Goal: Navigation & Orientation: Find specific page/section

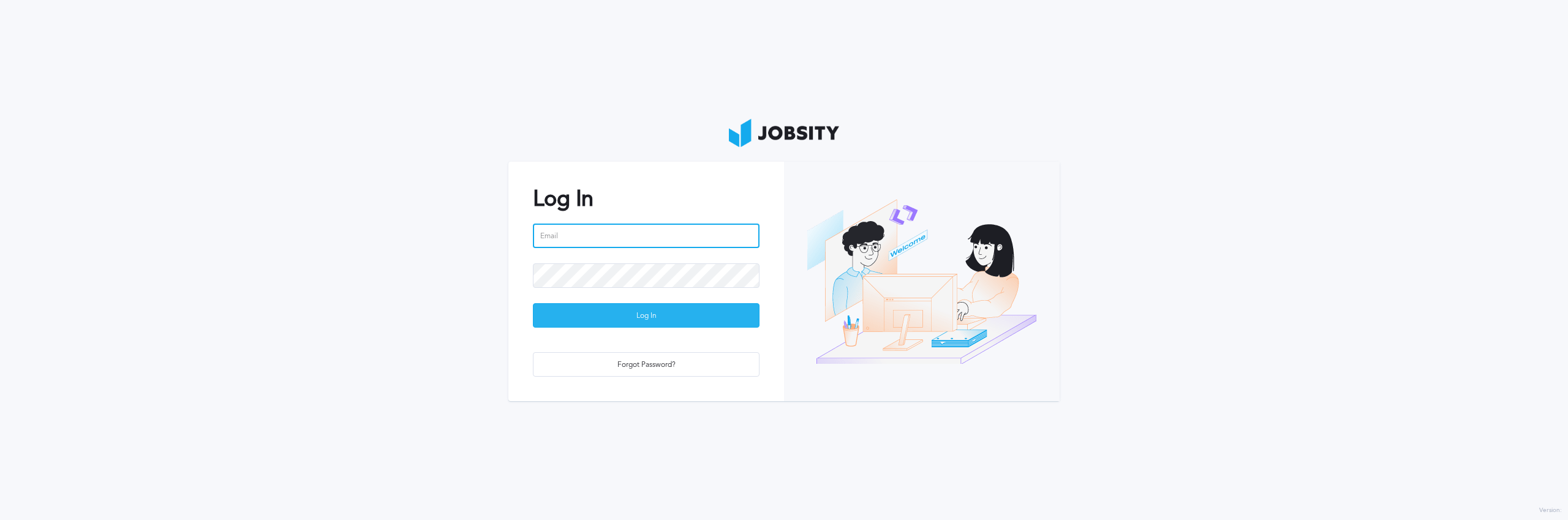
type input "[PERSON_NAME][EMAIL_ADDRESS][DOMAIN_NAME]"
click at [651, 319] on div "Log In" at bounding box center [646, 315] width 225 height 24
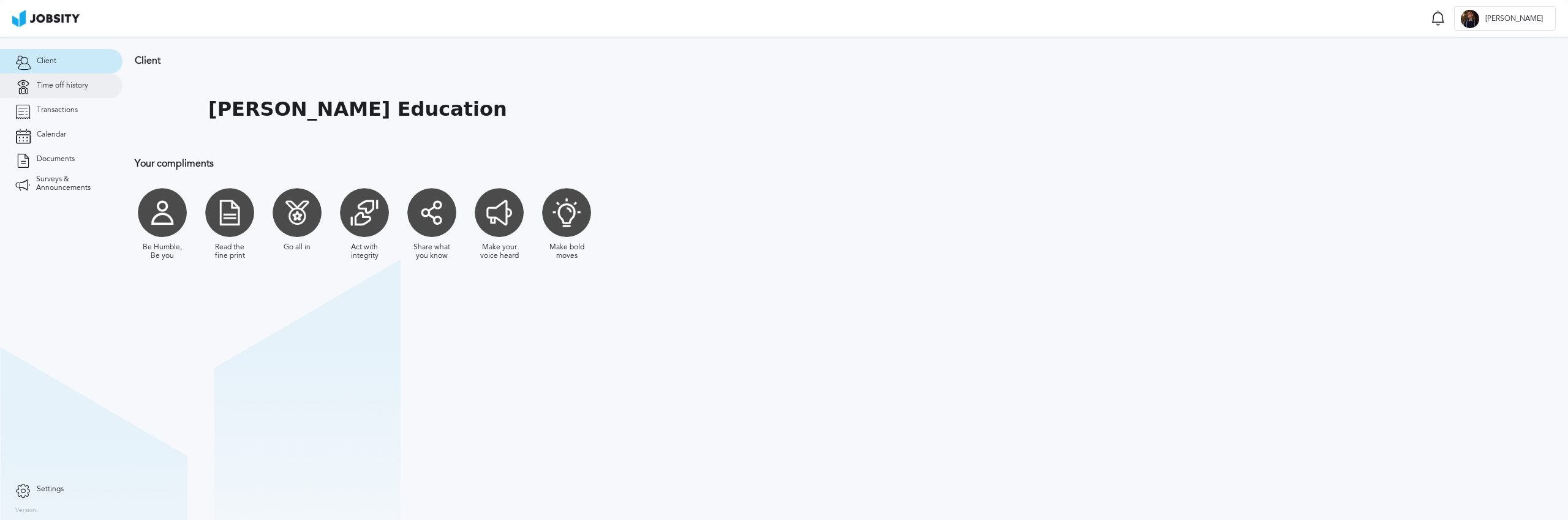
click at [61, 84] on span "Time off history" at bounding box center [62, 85] width 51 height 9
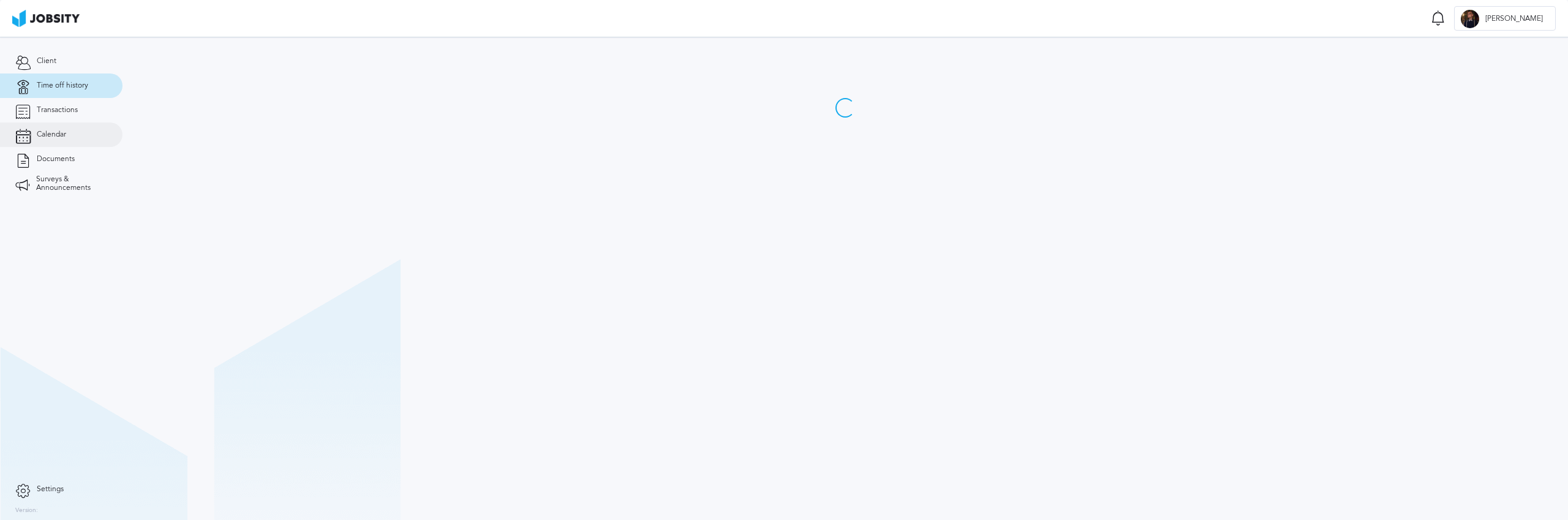
click at [50, 133] on span "Calendar" at bounding box center [51, 135] width 29 height 9
